Goal: Find specific page/section: Find specific page/section

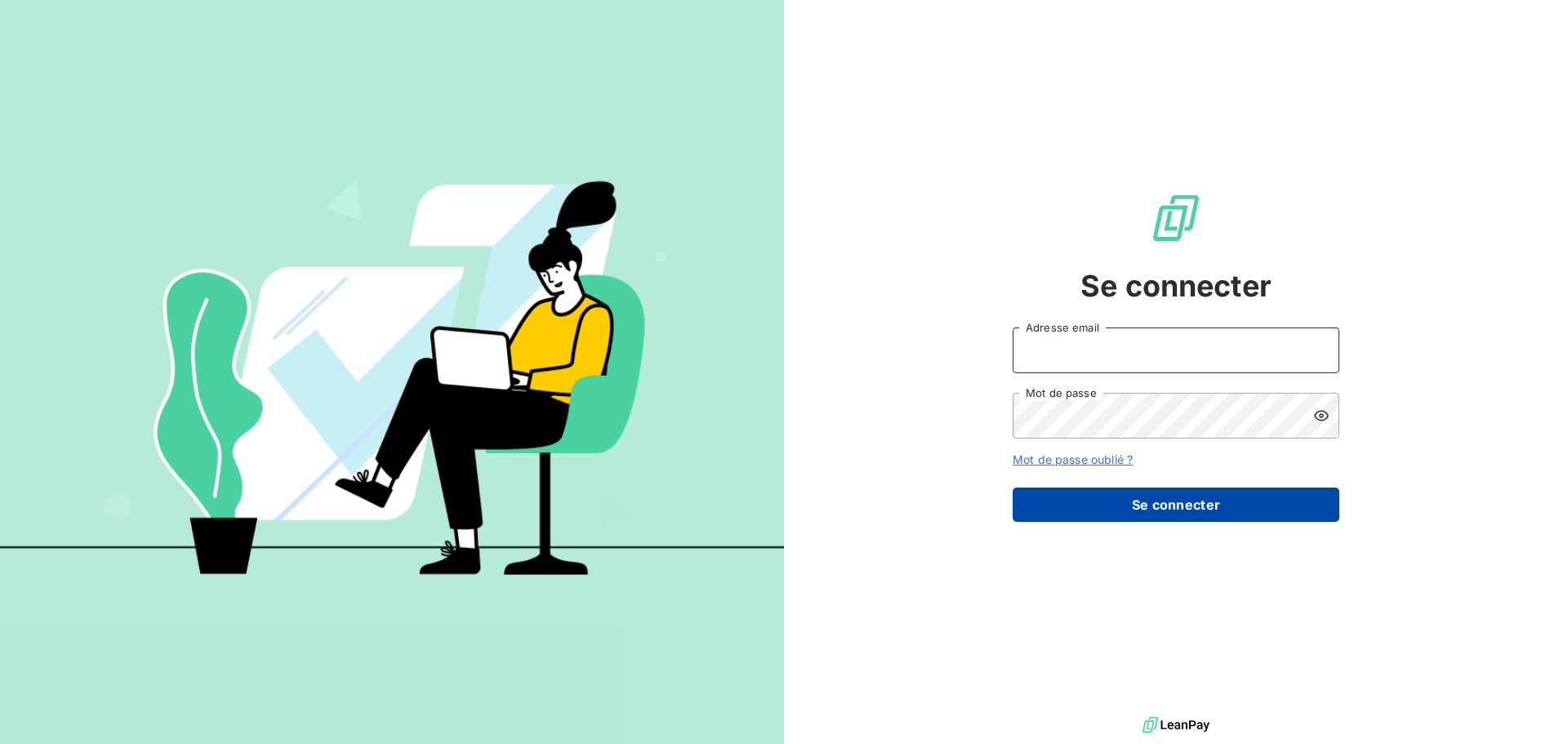
type input "[PERSON_NAME][EMAIL_ADDRESS][PERSON_NAME][DOMAIN_NAME]"
click at [1189, 499] on button "Se connecter" at bounding box center [1175, 504] width 327 height 34
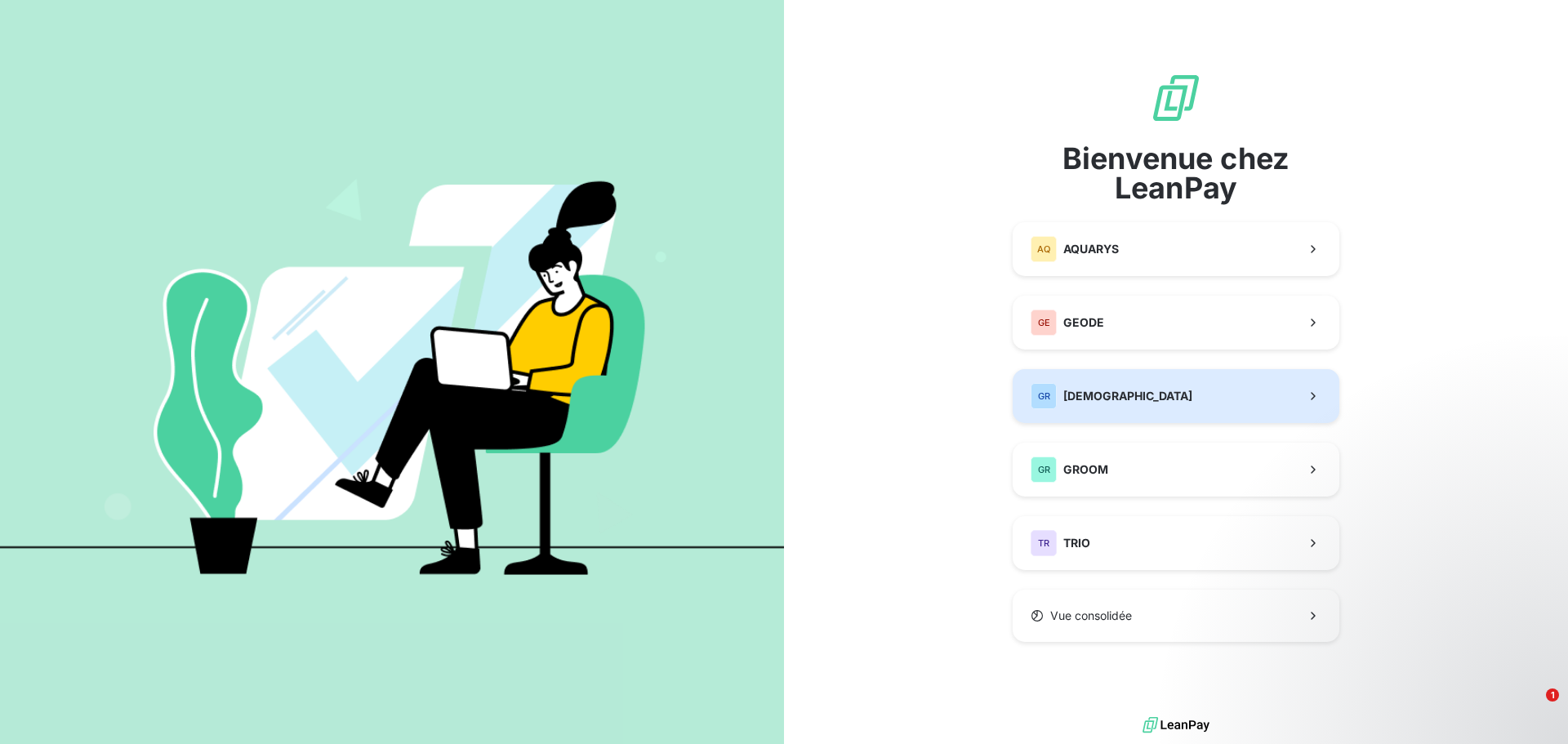
click at [1185, 394] on button "GR GREENWISHES" at bounding box center [1175, 396] width 327 height 54
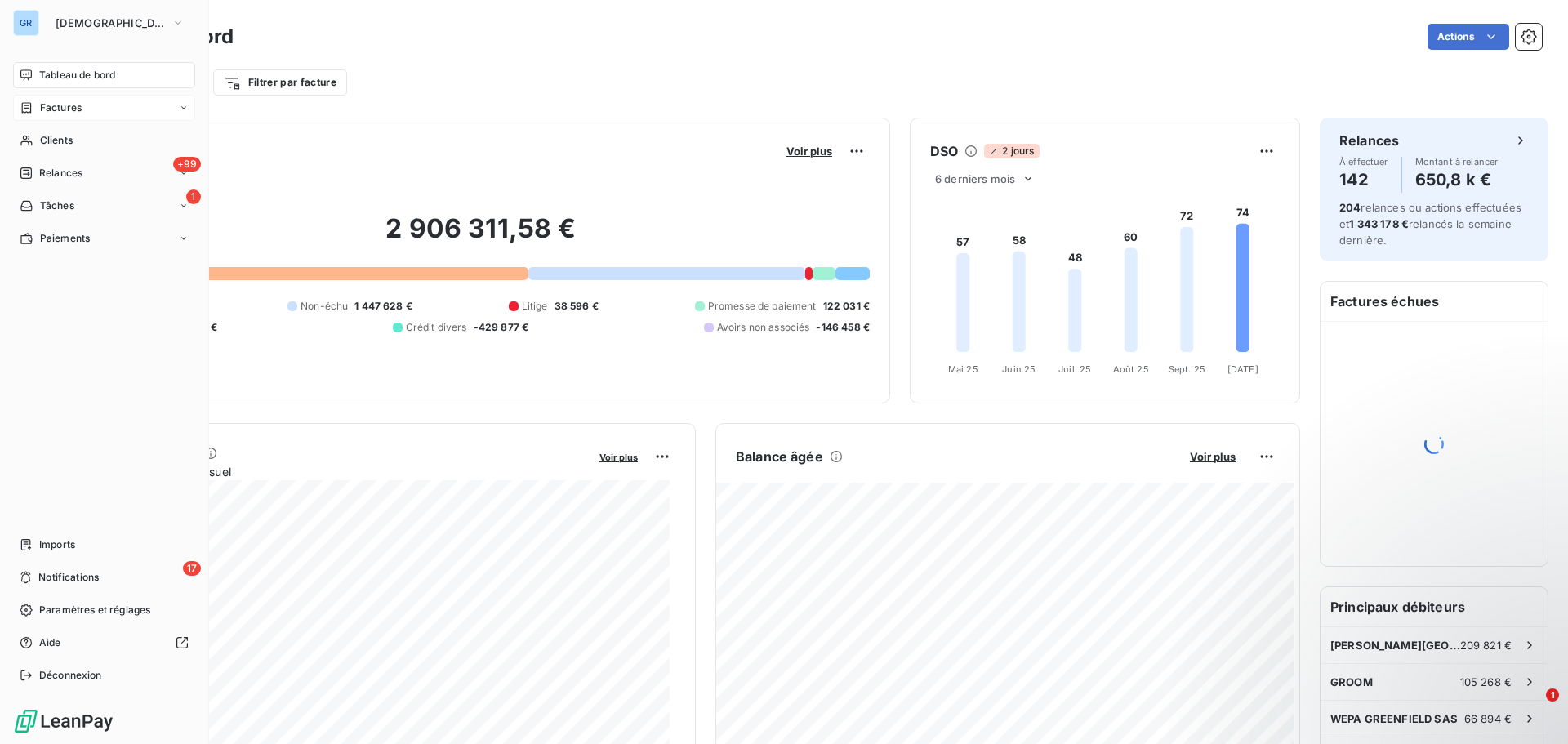
click at [163, 104] on div "Factures" at bounding box center [103, 107] width 182 height 26
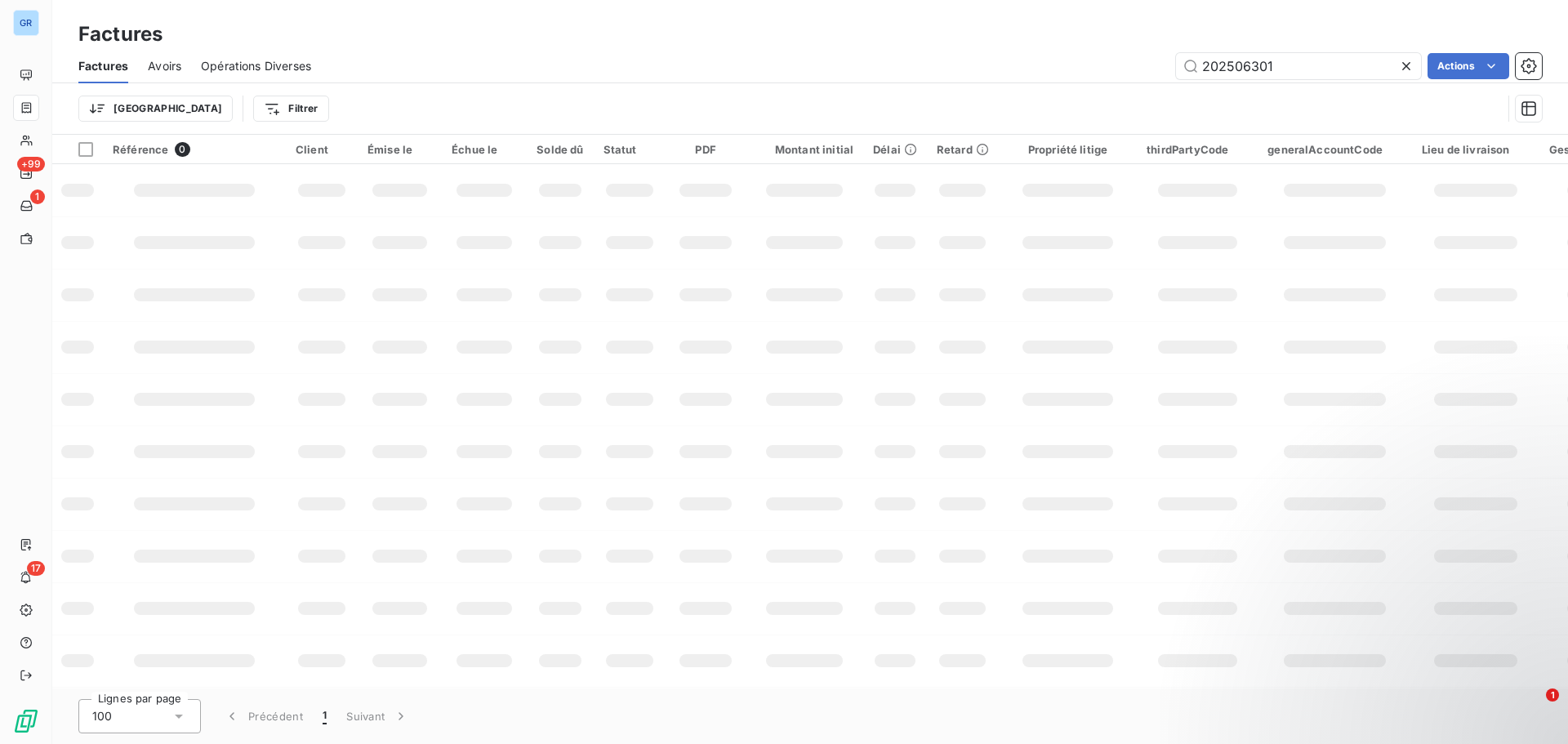
click at [1112, 62] on div "202506301 Actions" at bounding box center [936, 65] width 1211 height 26
drag, startPoint x: 1117, startPoint y: 62, endPoint x: 902, endPoint y: 68, distance: 215.1
click at [902, 68] on div "202506301 Actions" at bounding box center [936, 65] width 1211 height 26
paste input "4044"
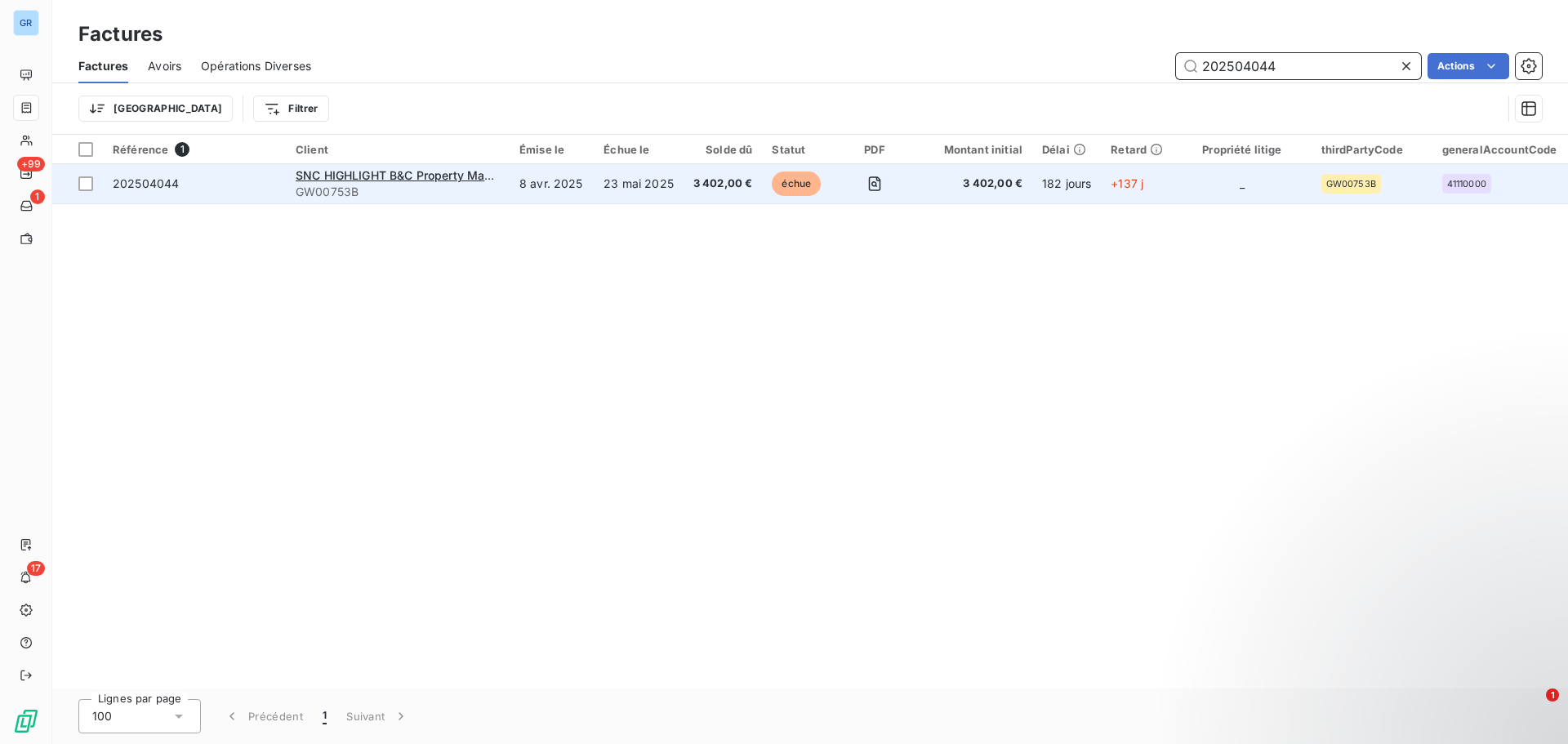
type input "202504044"
click at [839, 193] on td at bounding box center [874, 183] width 79 height 39
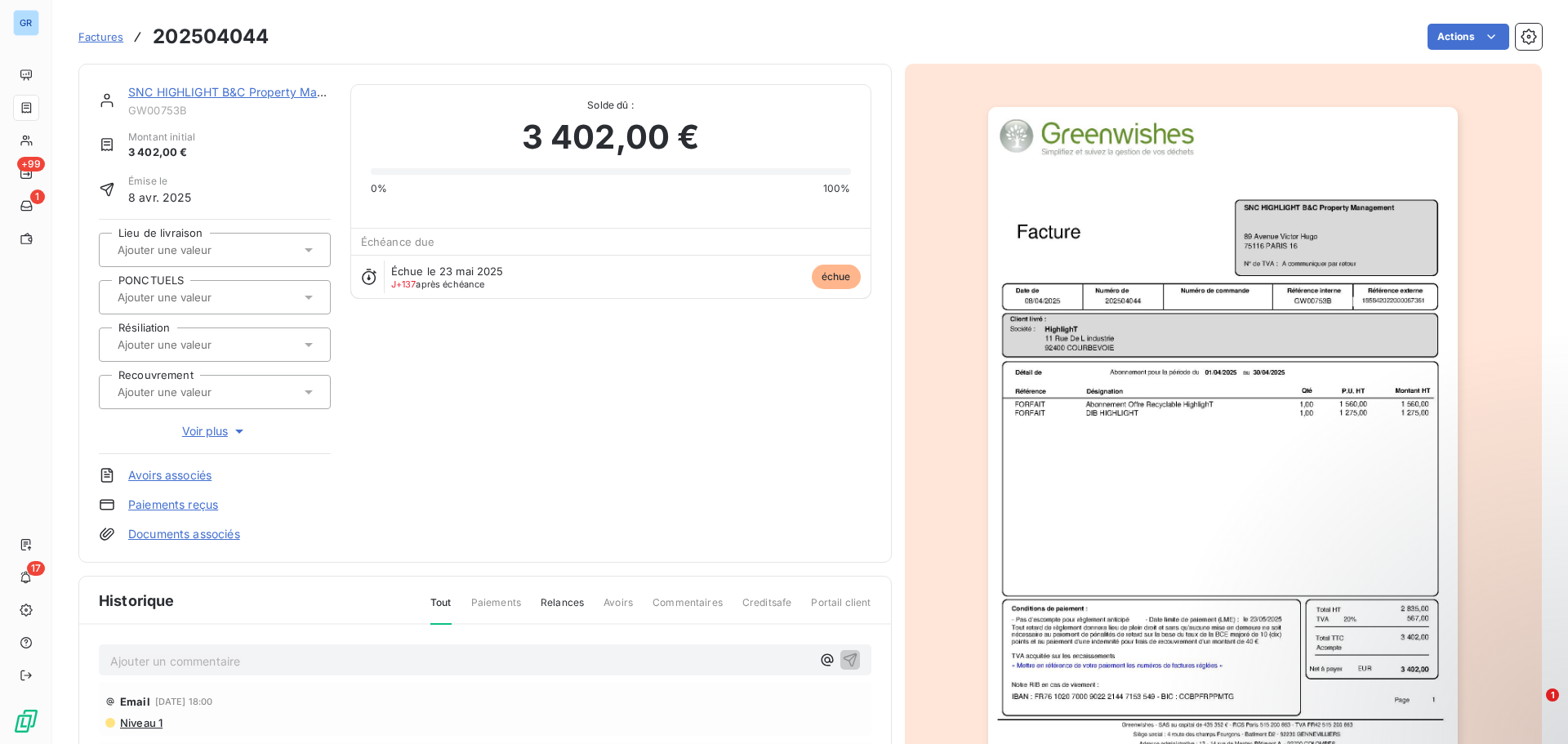
click at [1158, 414] on img "button" at bounding box center [1223, 440] width 470 height 665
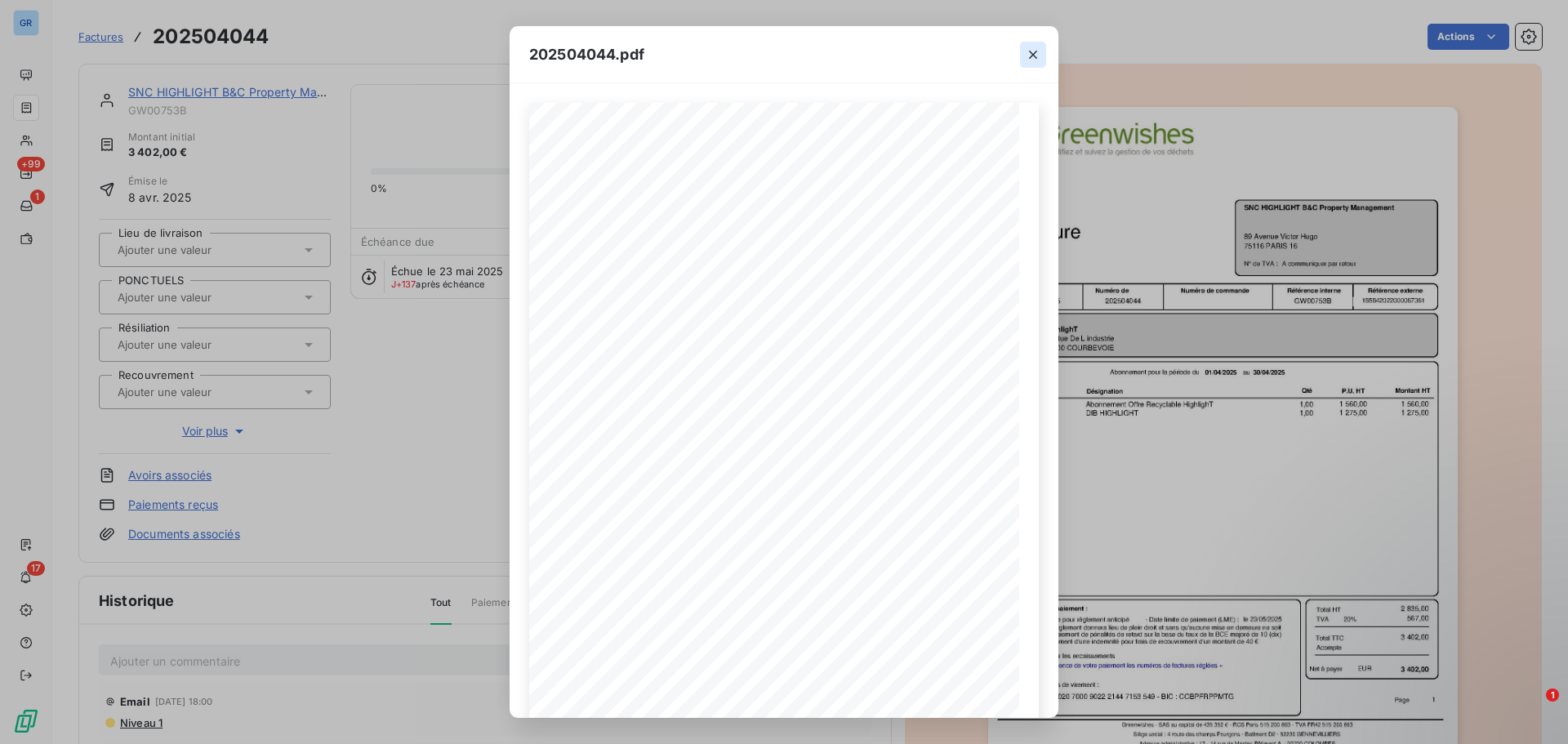
click at [1036, 59] on icon "button" at bounding box center [1033, 55] width 17 height 17
